Goal: Obtain resource: Obtain resource

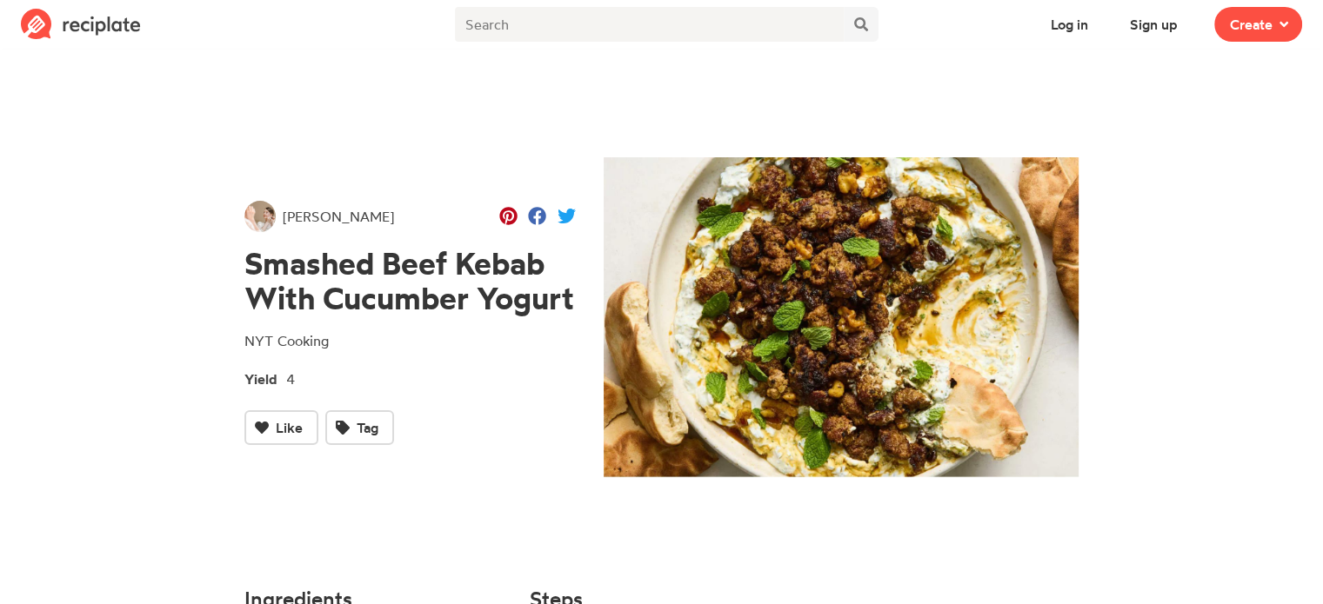
click at [523, 361] on div "[PERSON_NAME] Smashed Beef Kebab With Cucumber Yogurt NYT Cooking Yield 4 Like …" at bounding box center [409, 323] width 331 height 244
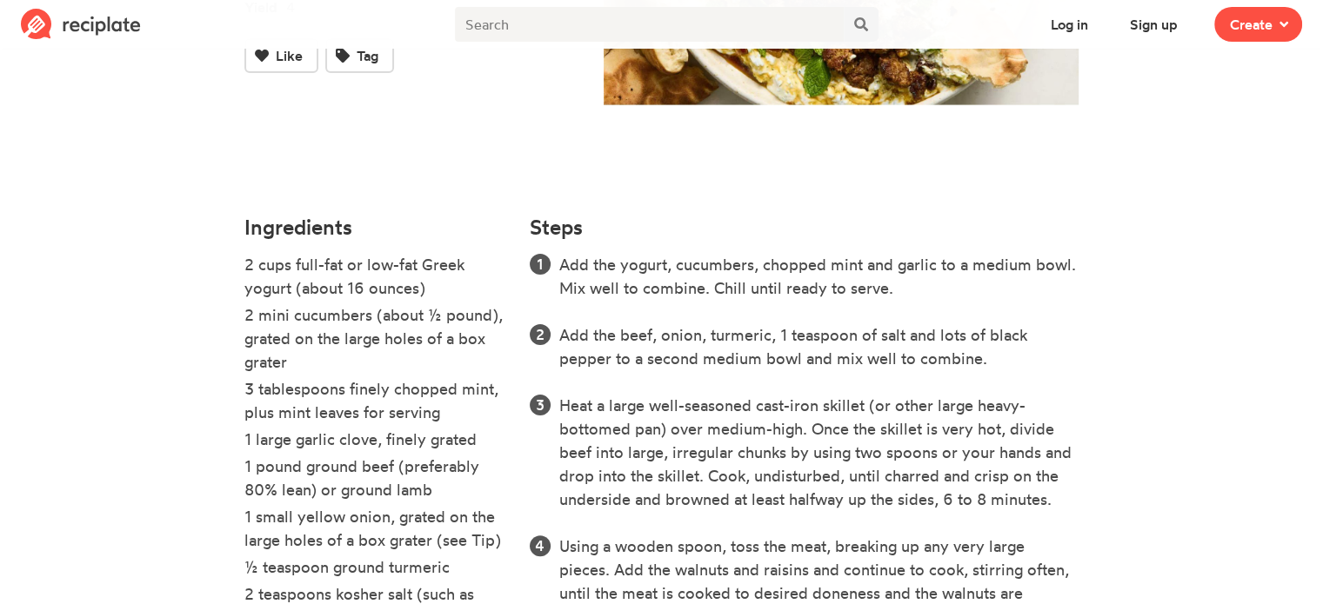
scroll to position [376, 0]
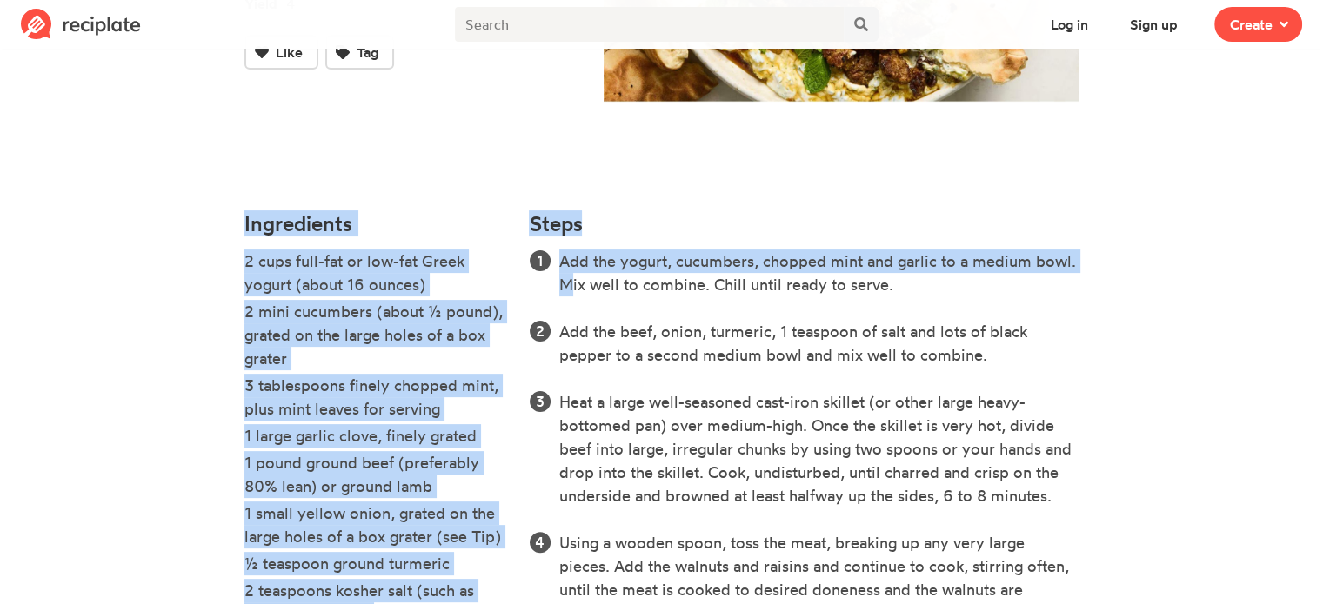
drag, startPoint x: 244, startPoint y: 213, endPoint x: 571, endPoint y: 298, distance: 337.9
click at [571, 298] on div "Ingredients 2 cups full-fat or low-fat Greek yogurt (about 16 ounces) 2 mini cu…" at bounding box center [662, 548] width 856 height 692
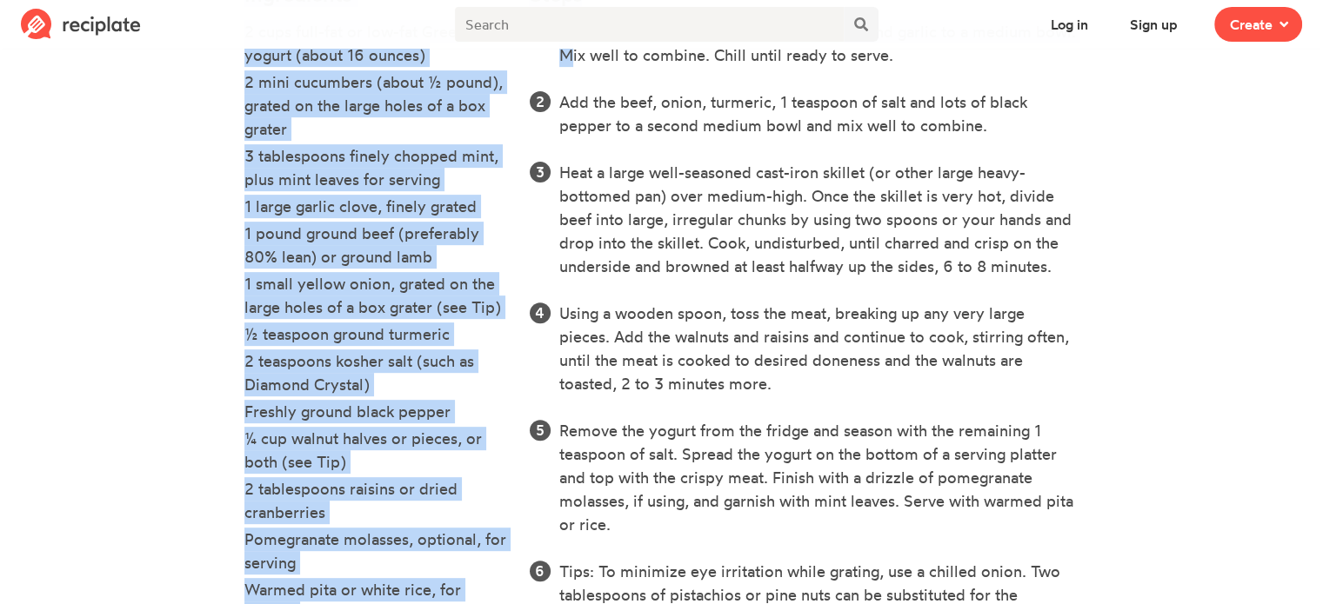
scroll to position [629, 0]
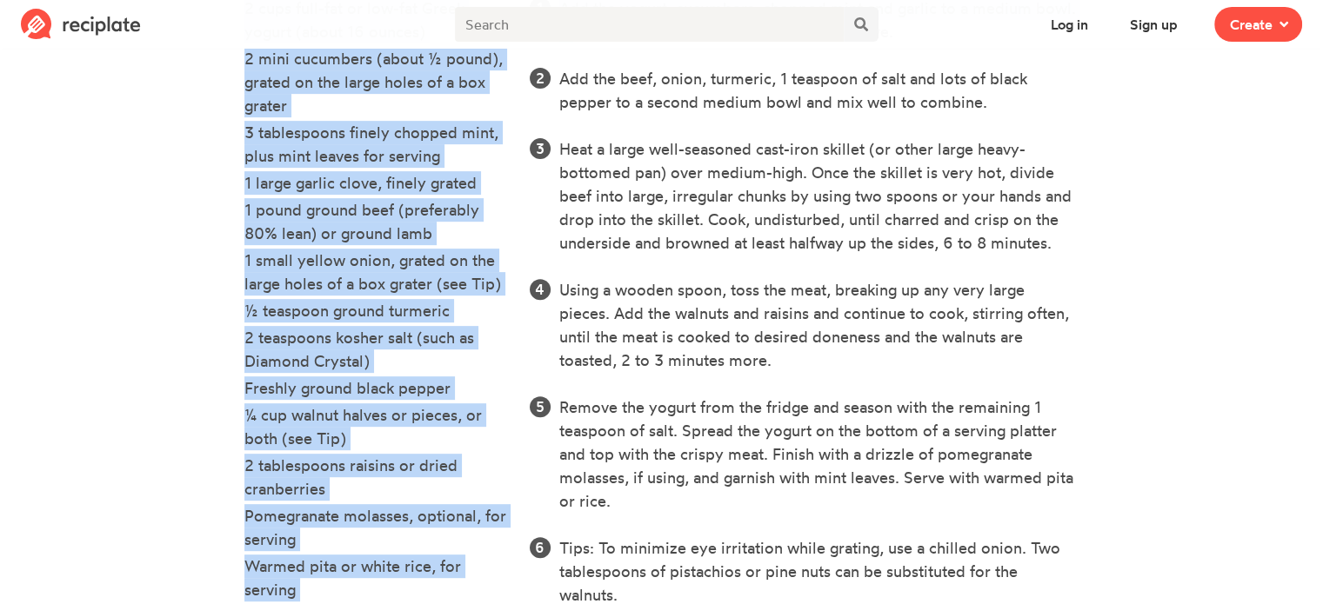
copy div "Loremipsumd 2 sita cons-adi el sed-doe Tempo incidi (utlab 07 etdolo) 9 magn al…"
